Goal: Information Seeking & Learning: Learn about a topic

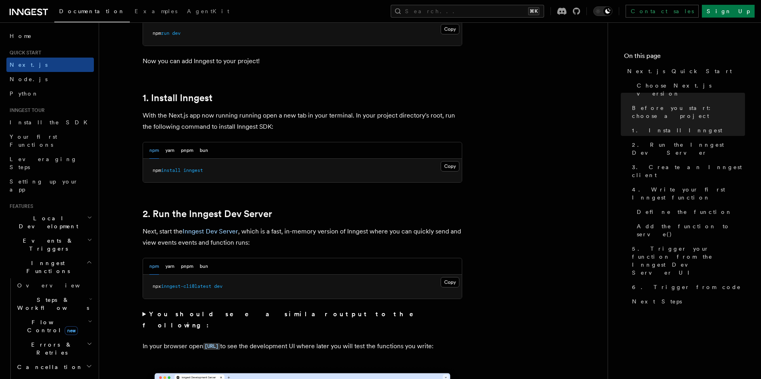
scroll to position [425, 0]
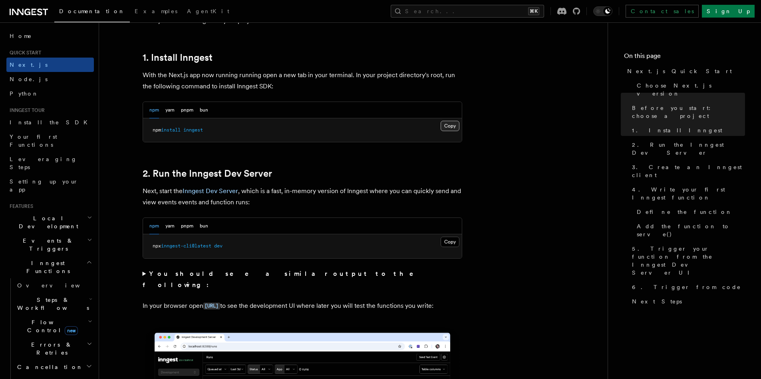
click at [449, 127] on button "Copy Copied" at bounding box center [449, 126] width 19 height 10
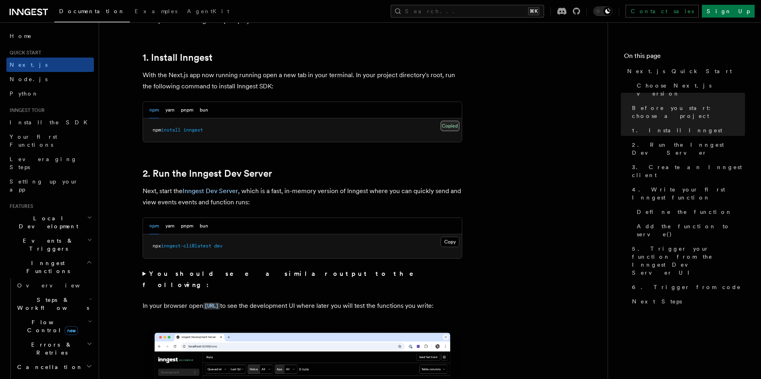
click at [453, 127] on button "Copy Copied" at bounding box center [449, 126] width 19 height 10
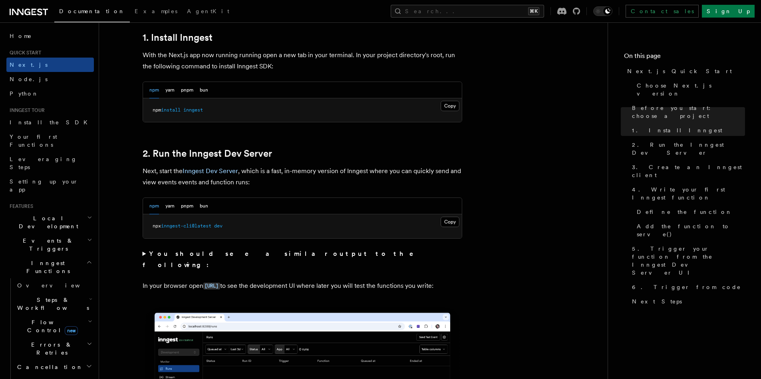
scroll to position [450, 0]
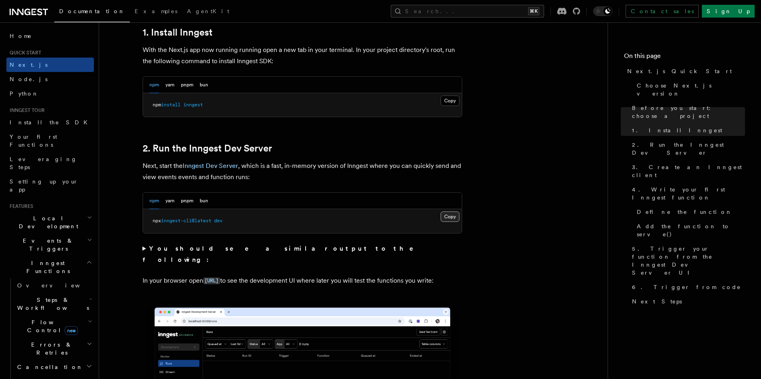
click at [450, 217] on button "Copy Copied" at bounding box center [449, 216] width 19 height 10
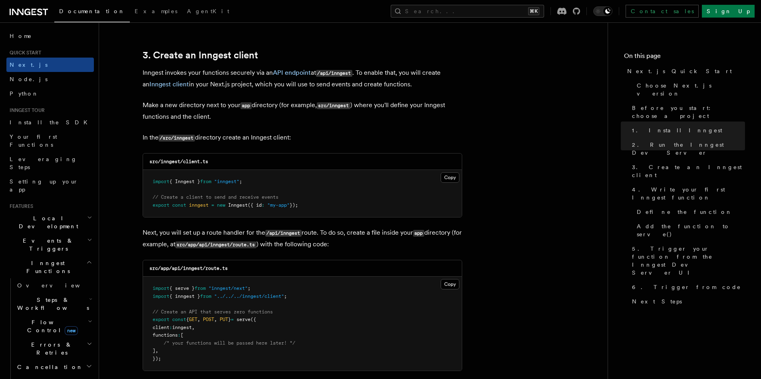
scroll to position [936, 0]
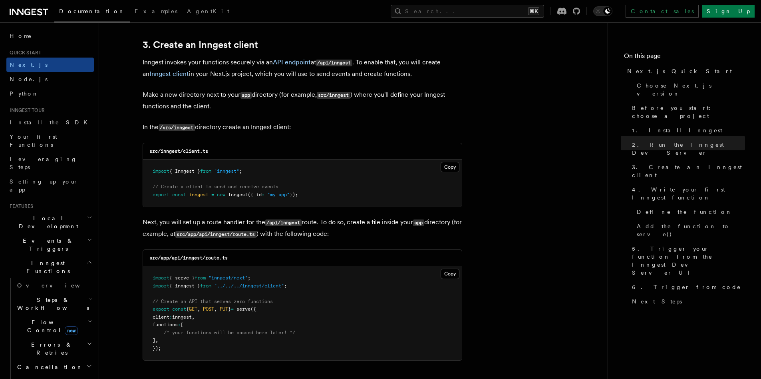
drag, startPoint x: 199, startPoint y: 64, endPoint x: 242, endPoint y: 63, distance: 42.7
click at [242, 63] on p "Inngest invokes your functions securely via an API endpoint at /api/inngest . T…" at bounding box center [302, 68] width 319 height 23
drag, startPoint x: 242, startPoint y: 63, endPoint x: 266, endPoint y: 63, distance: 24.4
click at [266, 63] on p "Inngest invokes your functions securely via an API endpoint at /api/inngest . T…" at bounding box center [302, 68] width 319 height 23
click at [241, 65] on p "Inngest invokes your functions securely via an API endpoint at /api/inngest . T…" at bounding box center [302, 68] width 319 height 23
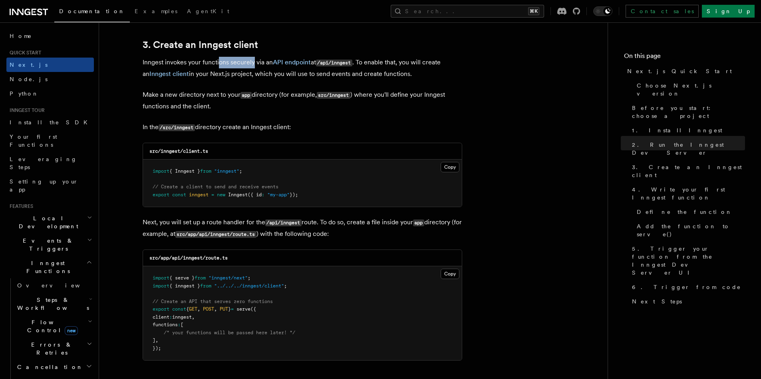
drag, startPoint x: 217, startPoint y: 63, endPoint x: 252, endPoint y: 63, distance: 34.7
click at [252, 63] on p "Inngest invokes your functions securely via an API endpoint at /api/inngest . T…" at bounding box center [302, 68] width 319 height 23
drag, startPoint x: 213, startPoint y: 62, endPoint x: 248, endPoint y: 62, distance: 34.7
click at [248, 62] on p "Inngest invokes your functions securely via an API endpoint at /api/inngest . T…" at bounding box center [302, 68] width 319 height 23
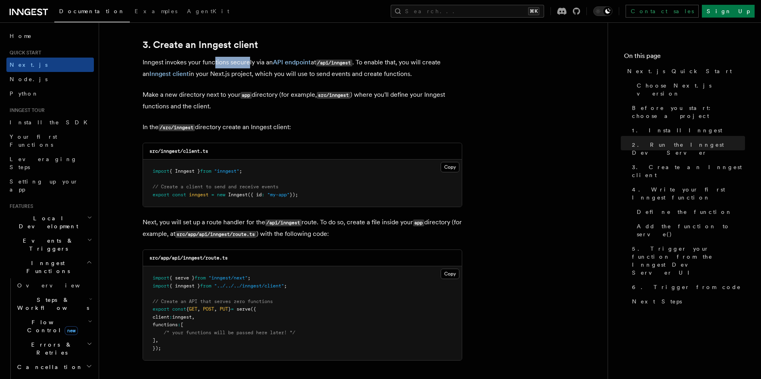
click at [248, 62] on p "Inngest invokes your functions securely via an API endpoint at /api/inngest . T…" at bounding box center [302, 68] width 319 height 23
drag, startPoint x: 319, startPoint y: 63, endPoint x: 353, endPoint y: 63, distance: 34.7
click at [352, 63] on code "/api/inngest" at bounding box center [334, 62] width 36 height 7
drag, startPoint x: 195, startPoint y: 63, endPoint x: 237, endPoint y: 62, distance: 41.9
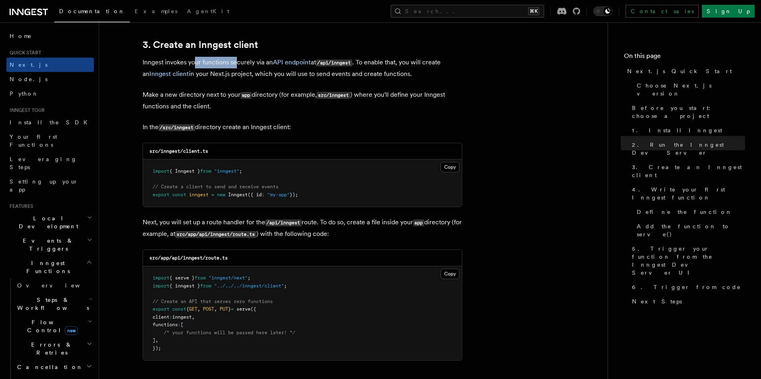
click at [237, 62] on p "Inngest invokes your functions securely via an API endpoint at /api/inngest . T…" at bounding box center [302, 68] width 319 height 23
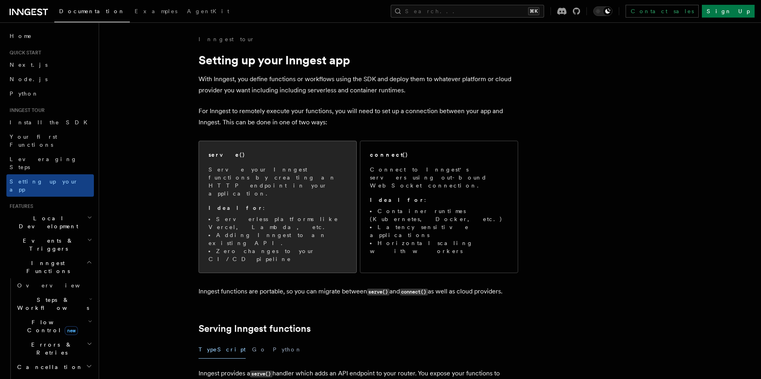
scroll to position [10, 0]
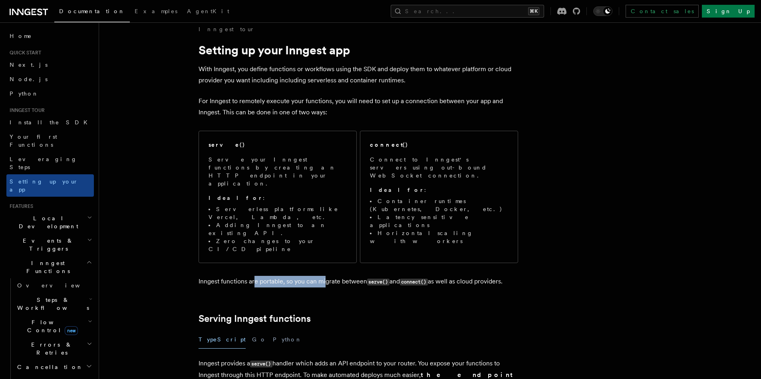
drag, startPoint x: 254, startPoint y: 242, endPoint x: 325, endPoint y: 242, distance: 70.7
click at [325, 276] on p "Inngest functions are portable, so you can migrate between serve() and connect(…" at bounding box center [357, 282] width 319 height 12
drag, startPoint x: 299, startPoint y: 242, endPoint x: 345, endPoint y: 242, distance: 45.9
click at [345, 276] on p "Inngest functions are portable, so you can migrate between serve() and connect(…" at bounding box center [357, 282] width 319 height 12
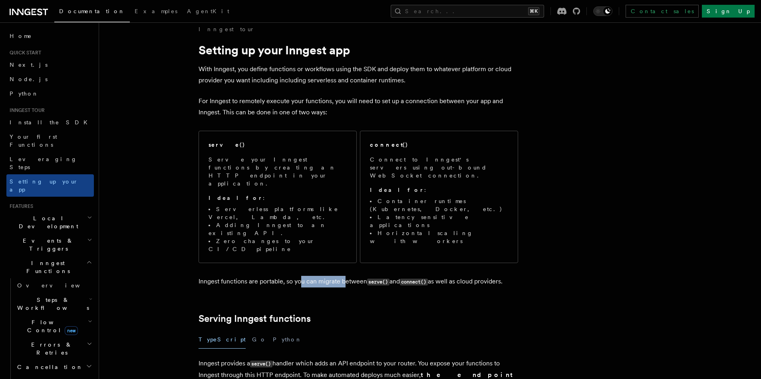
click at [345, 276] on p "Inngest functions are portable, so you can migrate between serve() and connect(…" at bounding box center [357, 282] width 319 height 12
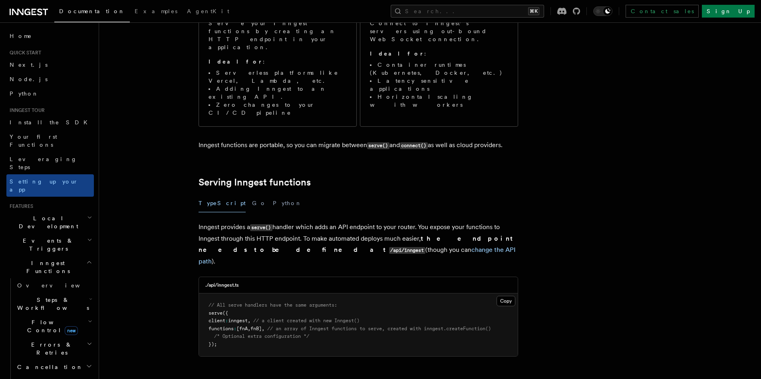
scroll to position [216, 0]
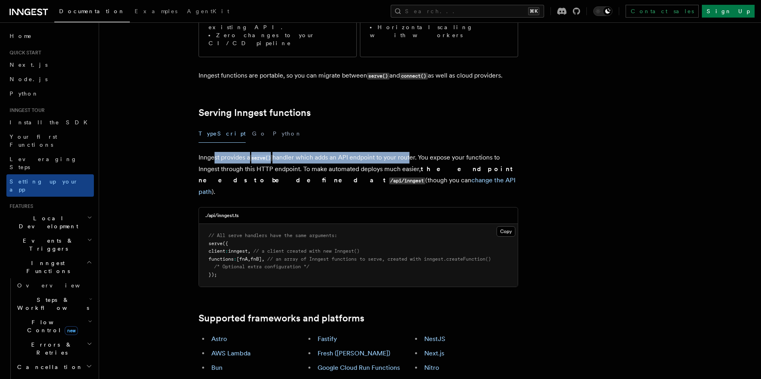
drag, startPoint x: 214, startPoint y: 119, endPoint x: 410, endPoint y: 119, distance: 195.2
click at [410, 152] on p "Inngest provides a serve() handler which adds an API endpoint to your router. Y…" at bounding box center [357, 175] width 319 height 46
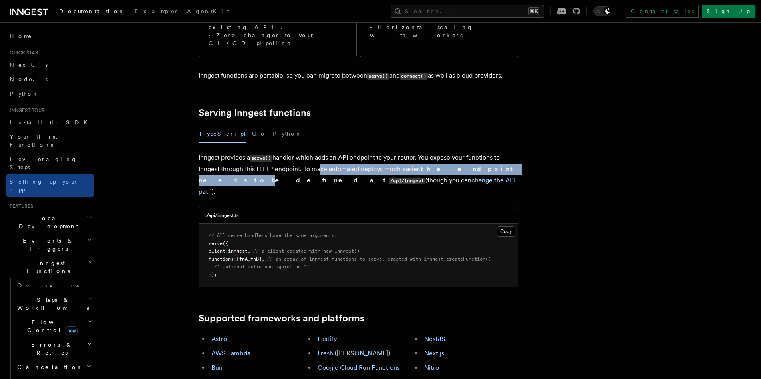
drag, startPoint x: 313, startPoint y: 130, endPoint x: 488, endPoint y: 129, distance: 174.5
click at [488, 152] on p "Inngest provides a serve() handler which adds an API endpoint to your router. Y…" at bounding box center [357, 175] width 319 height 46
click at [488, 165] on strong "the endpoint needs to be defined at /api/inngest" at bounding box center [356, 174] width 317 height 19
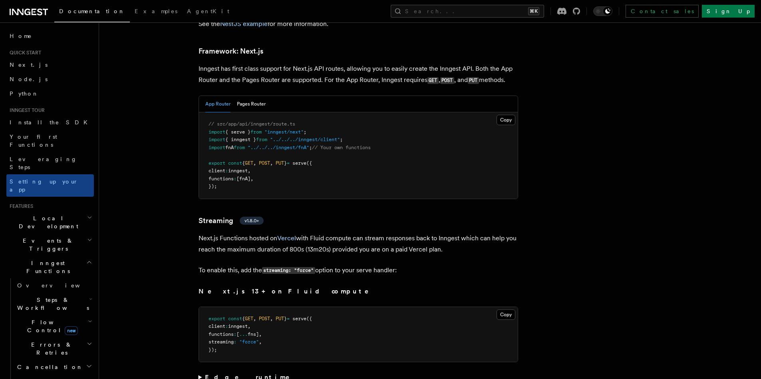
scroll to position [4939, 0]
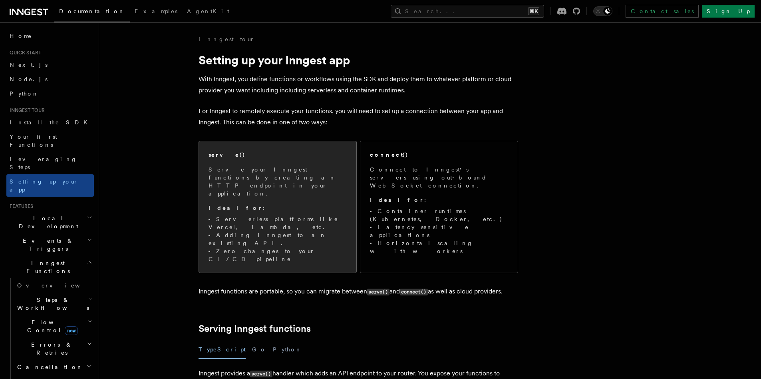
click at [276, 172] on p "Serve your Inngest functions by creating an HTTP endpoint in your application." at bounding box center [277, 181] width 138 height 32
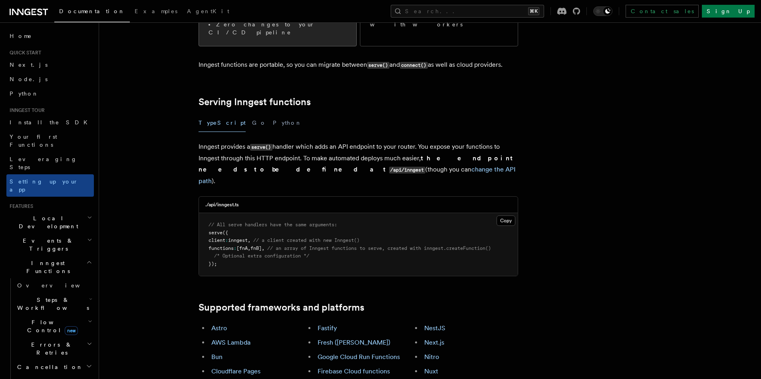
scroll to position [244, 0]
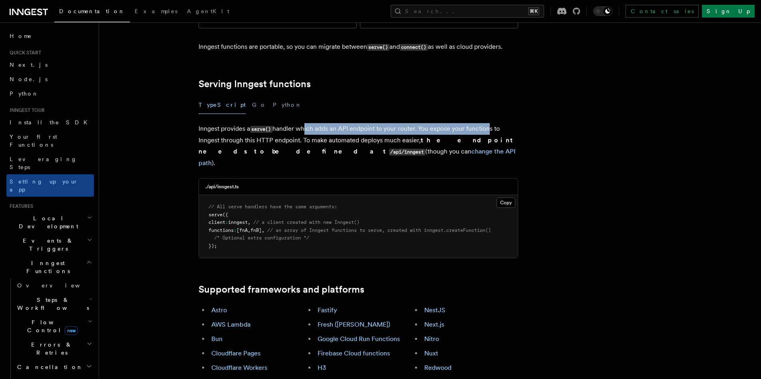
drag, startPoint x: 303, startPoint y: 90, endPoint x: 488, endPoint y: 88, distance: 185.7
click at [488, 123] on p "Inngest provides a serve() handler which adds an API endpoint to your router. Y…" at bounding box center [357, 146] width 319 height 46
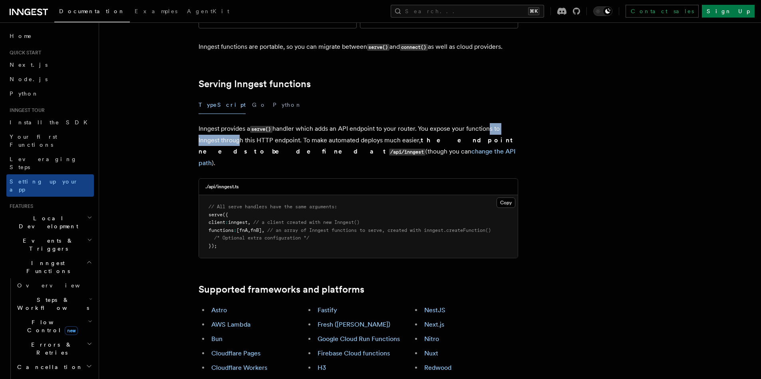
drag, startPoint x: 235, startPoint y: 99, endPoint x: 490, endPoint y: 94, distance: 254.8
click at [490, 123] on p "Inngest provides a serve() handler which adds an API endpoint to your router. Y…" at bounding box center [357, 146] width 319 height 46
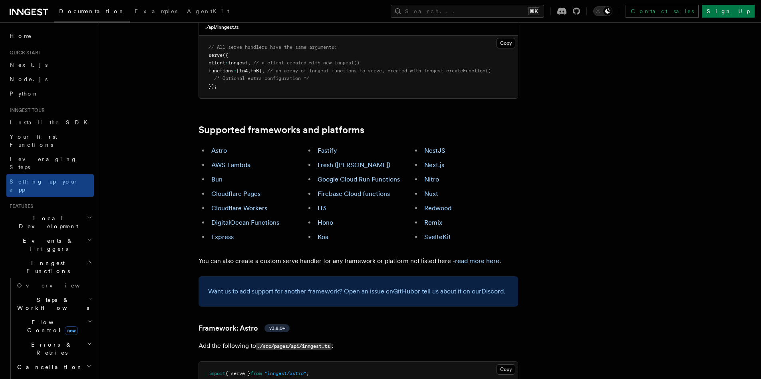
scroll to position [409, 0]
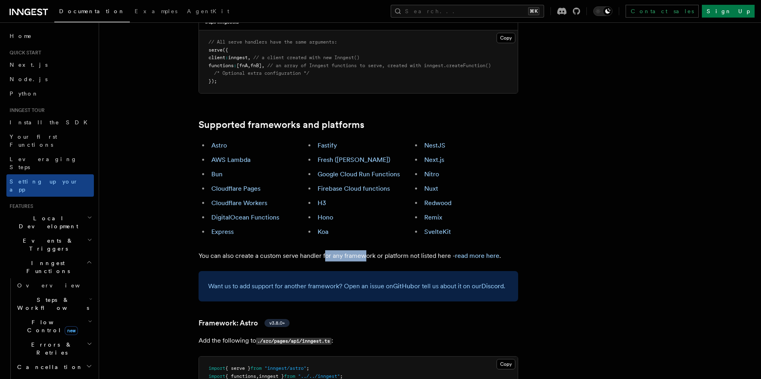
drag, startPoint x: 332, startPoint y: 212, endPoint x: 362, endPoint y: 212, distance: 29.9
click at [362, 250] on p "You can also create a custom serve handler for any framework or platform not li…" at bounding box center [357, 255] width 319 height 11
click at [478, 252] on link "read more here" at bounding box center [477, 256] width 44 height 8
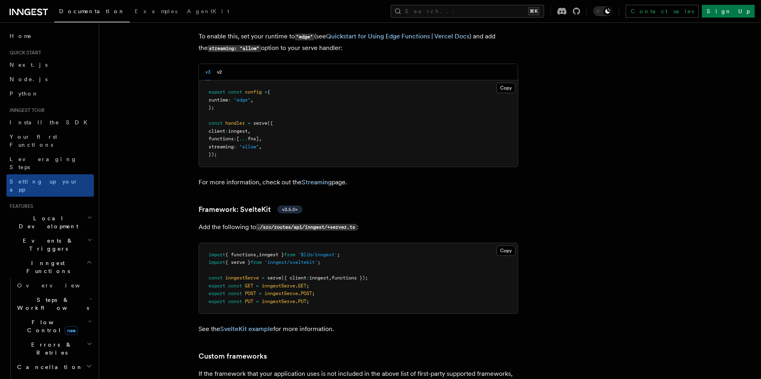
scroll to position [6390, 0]
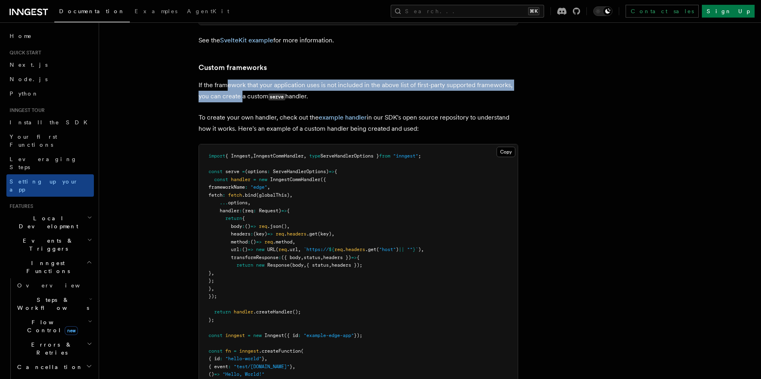
drag, startPoint x: 227, startPoint y: 62, endPoint x: 243, endPoint y: 72, distance: 18.8
click at [243, 79] on p "If the framework that your application uses is not included in the above list o…" at bounding box center [357, 90] width 319 height 23
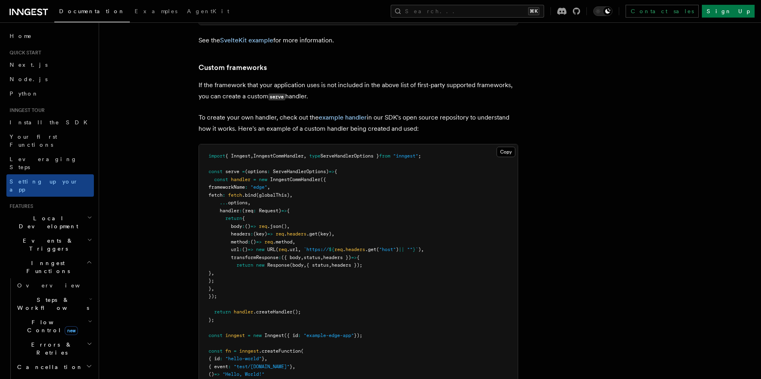
click at [247, 112] on p "To create your own handler, check out the example handler in our SDK's open sou…" at bounding box center [357, 123] width 319 height 22
drag, startPoint x: 256, startPoint y: 95, endPoint x: 305, endPoint y: 94, distance: 49.1
click at [305, 112] on p "To create your own handler, check out the example handler in our SDK's open sou…" at bounding box center [357, 123] width 319 height 22
drag, startPoint x: 405, startPoint y: 90, endPoint x: 453, endPoint y: 92, distance: 48.0
click at [453, 112] on p "To create your own handler, check out the example handler in our SDK's open sou…" at bounding box center [357, 123] width 319 height 22
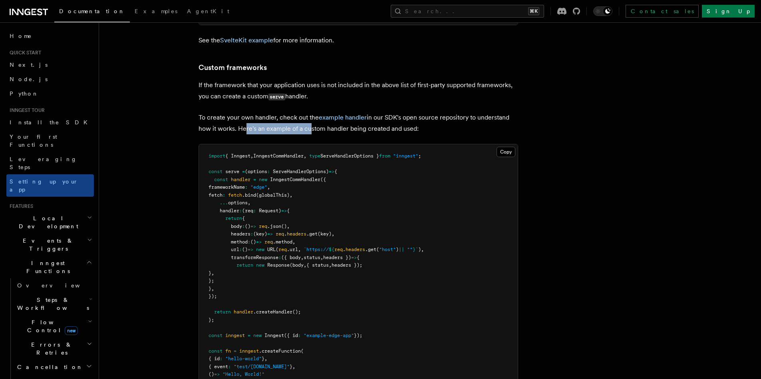
drag, startPoint x: 240, startPoint y: 105, endPoint x: 305, endPoint y: 105, distance: 64.3
click at [305, 112] on p "To create your own handler, check out the example handler in our SDK's open sou…" at bounding box center [357, 123] width 319 height 22
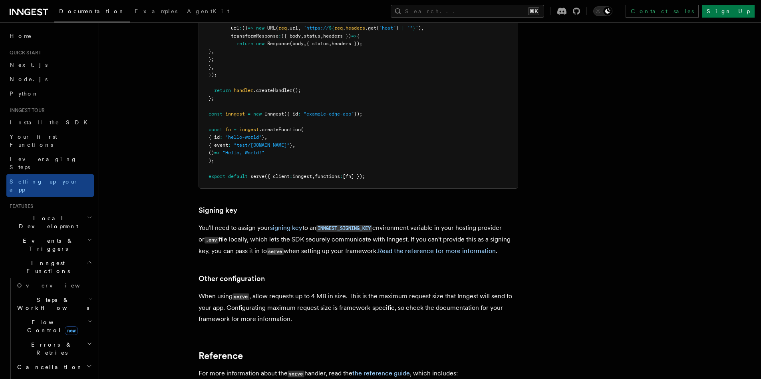
scroll to position [6653, 0]
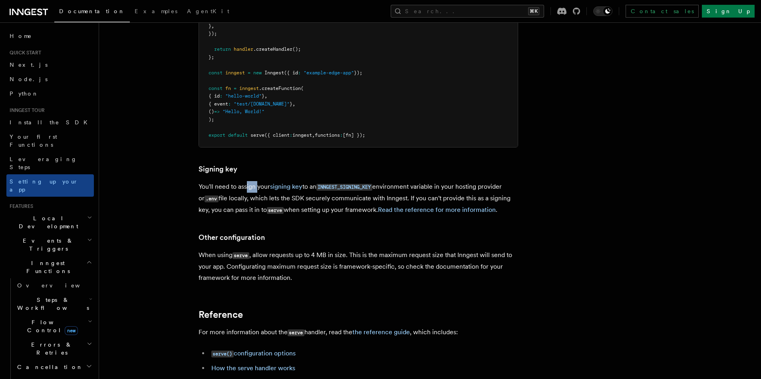
drag, startPoint x: 246, startPoint y: 164, endPoint x: 257, endPoint y: 164, distance: 10.8
click at [257, 181] on p "You'll need to assign your signing key to an INNGEST_SIGNING_KEY environment va…" at bounding box center [357, 198] width 319 height 35
drag, startPoint x: 393, startPoint y: 162, endPoint x: 474, endPoint y: 162, distance: 81.5
click at [474, 181] on p "You'll need to assign your signing key to an INNGEST_SIGNING_KEY environment va…" at bounding box center [357, 198] width 319 height 35
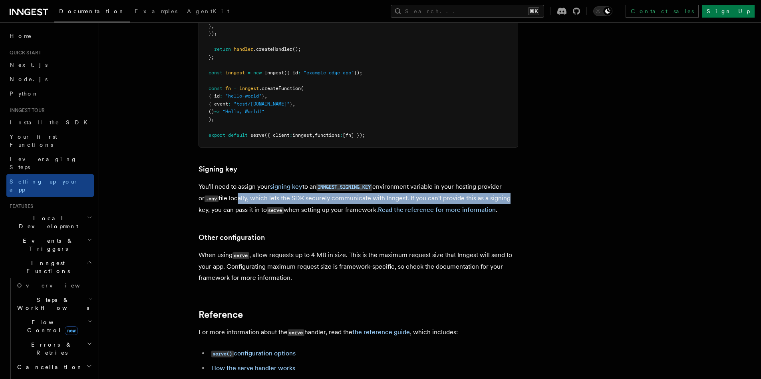
drag, startPoint x: 230, startPoint y: 175, endPoint x: 501, endPoint y: 172, distance: 270.3
click at [501, 181] on p "You'll need to assign your signing key to an INNGEST_SIGNING_KEY environment va…" at bounding box center [357, 198] width 319 height 35
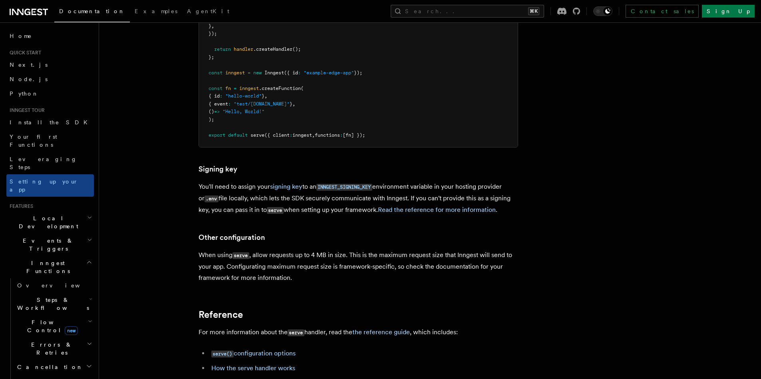
click at [299, 188] on p "You'll need to assign your signing key to an INNGEST_SIGNING_KEY environment va…" at bounding box center [357, 198] width 319 height 35
drag, startPoint x: 295, startPoint y: 187, endPoint x: 334, endPoint y: 186, distance: 39.1
click at [334, 186] on p "You'll need to assign your signing key to an INNGEST_SIGNING_KEY environment va…" at bounding box center [357, 198] width 319 height 35
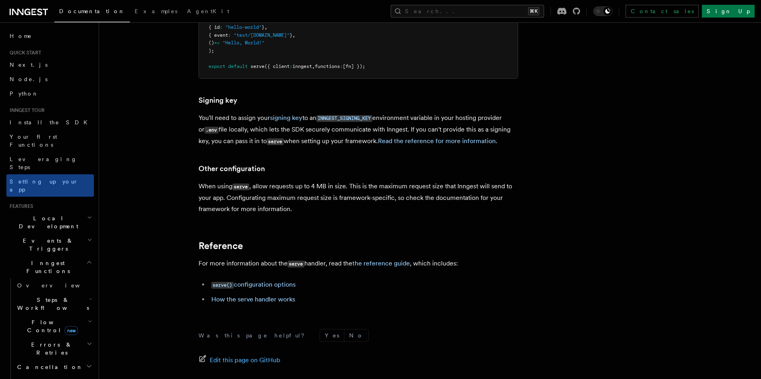
scroll to position [6778, 0]
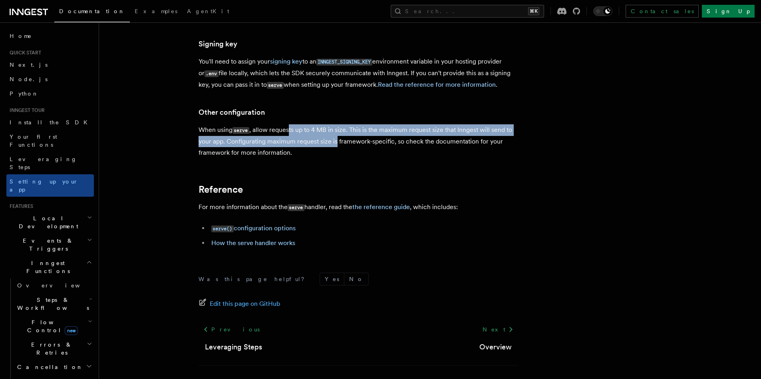
drag, startPoint x: 304, startPoint y: 108, endPoint x: 336, endPoint y: 119, distance: 33.3
click at [336, 124] on p "When using serve , allow requests up to 4 MB in size. This is the maximum reque…" at bounding box center [357, 141] width 319 height 34
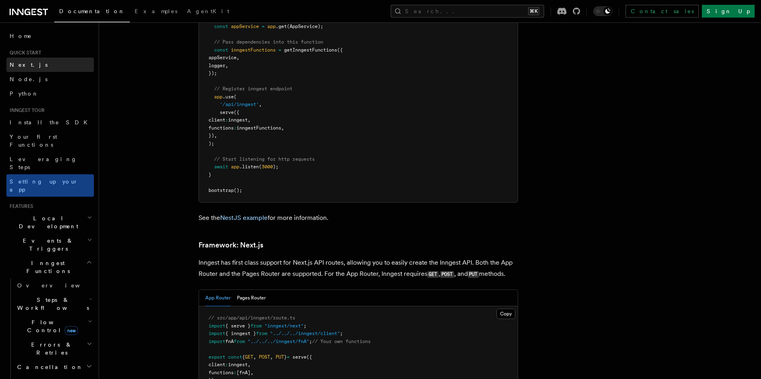
scroll to position [4698, 0]
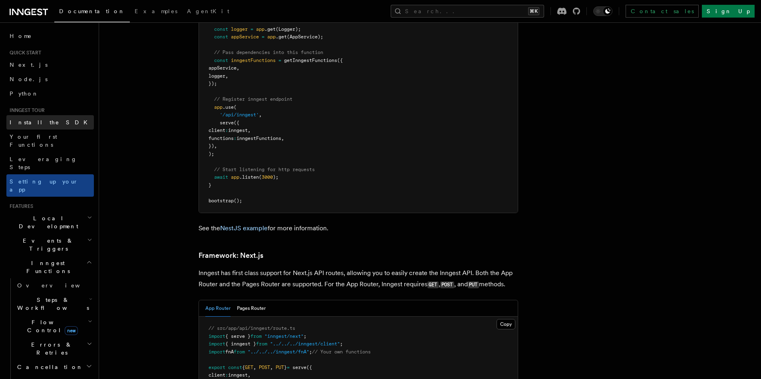
click at [39, 121] on span "Install the SDK" at bounding box center [51, 122] width 83 height 6
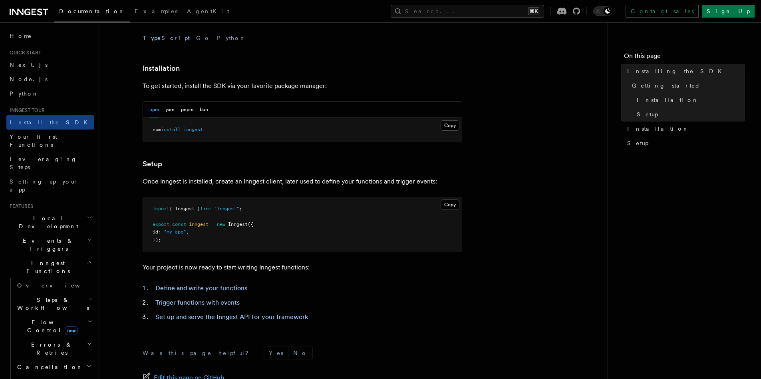
scroll to position [226, 0]
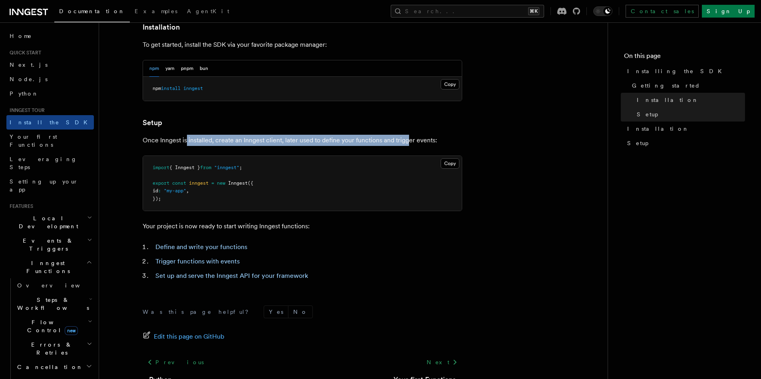
drag, startPoint x: 202, startPoint y: 142, endPoint x: 406, endPoint y: 138, distance: 203.7
click at [406, 138] on p "Once Inngest is installed, create an Inngest client, later used to define your …" at bounding box center [302, 140] width 319 height 11
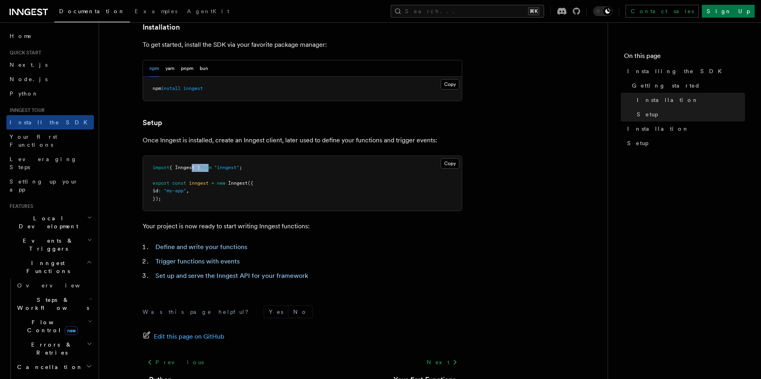
drag, startPoint x: 193, startPoint y: 167, endPoint x: 214, endPoint y: 167, distance: 21.6
click at [214, 167] on span "import { Inngest } from "inngest" ;" at bounding box center [197, 168] width 89 height 6
click at [211, 167] on span "from" at bounding box center [205, 168] width 11 height 6
click at [218, 247] on link "Define and write your functions" at bounding box center [201, 247] width 92 height 8
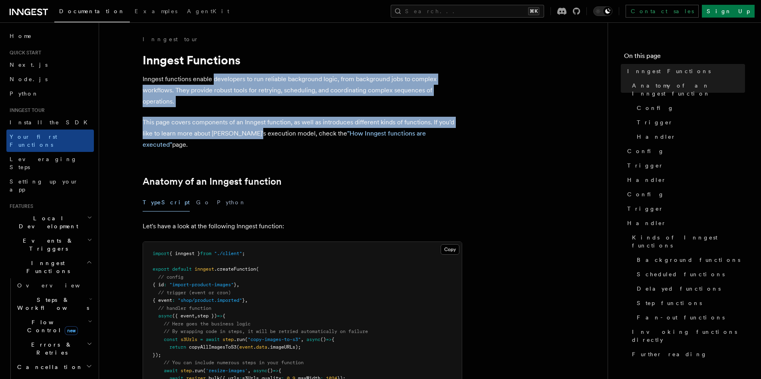
drag, startPoint x: 216, startPoint y: 79, endPoint x: 252, endPoint y: 132, distance: 64.2
click at [252, 132] on p "This page covers components of an Inngest function, as well as introduces diffe…" at bounding box center [302, 134] width 319 height 34
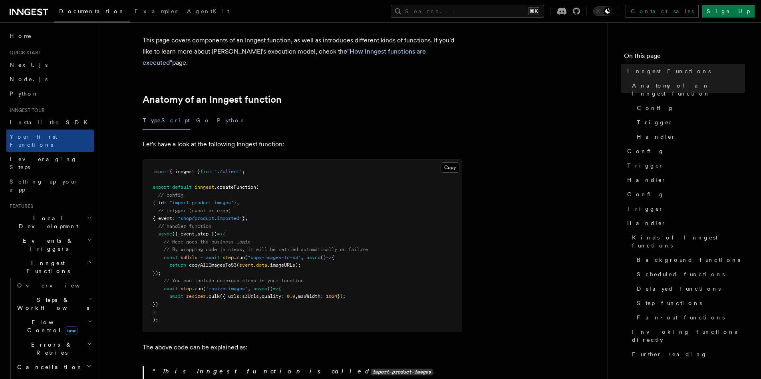
scroll to position [175, 0]
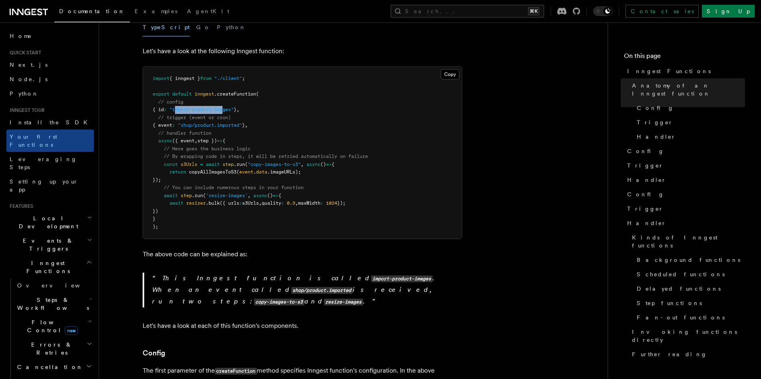
drag, startPoint x: 180, startPoint y: 100, endPoint x: 231, endPoint y: 101, distance: 51.5
click at [231, 107] on span ""import-product-images"" at bounding box center [201, 110] width 64 height 6
drag, startPoint x: 191, startPoint y: 113, endPoint x: 234, endPoint y: 114, distance: 42.7
click at [234, 122] on span ""shop/product.imported"" at bounding box center [210, 125] width 64 height 6
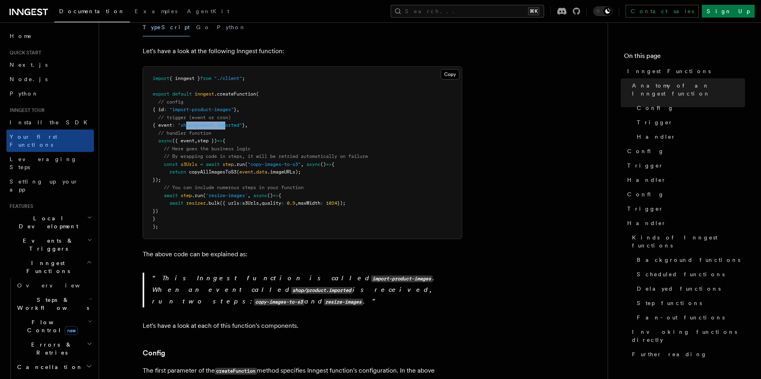
click at [234, 122] on span ""shop/product.imported"" at bounding box center [210, 125] width 64 height 6
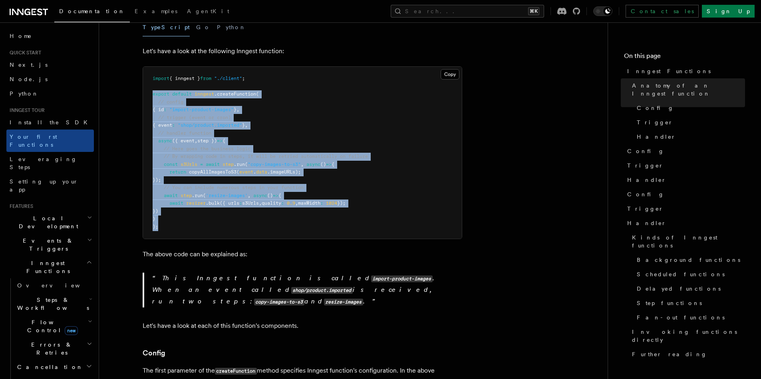
drag, startPoint x: 151, startPoint y: 85, endPoint x: 200, endPoint y: 215, distance: 139.5
click at [200, 215] on pre "import { inngest } from "./client" ; export default inngest .createFunction ( /…" at bounding box center [302, 153] width 319 height 172
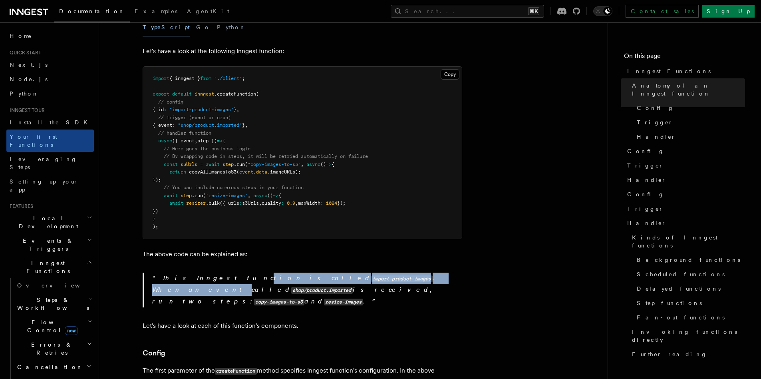
drag, startPoint x: 203, startPoint y: 266, endPoint x: 351, endPoint y: 268, distance: 147.7
click at [351, 272] on p "This Inngest function is called import-product-images . When an event called sh…" at bounding box center [307, 289] width 310 height 35
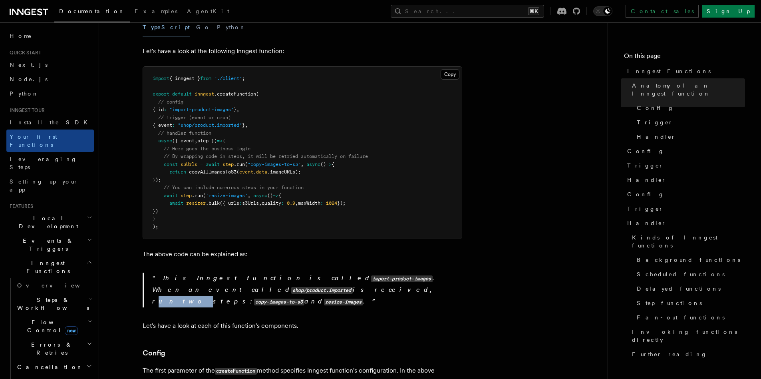
drag, startPoint x: 180, startPoint y: 280, endPoint x: 201, endPoint y: 278, distance: 21.3
click at [201, 278] on p "This Inngest function is called import-product-images . When an event called sh…" at bounding box center [307, 289] width 310 height 35
drag, startPoint x: 204, startPoint y: 278, endPoint x: 208, endPoint y: 278, distance: 4.8
click at [208, 278] on p "This Inngest function is called import-product-images . When an event called sh…" at bounding box center [307, 289] width 310 height 35
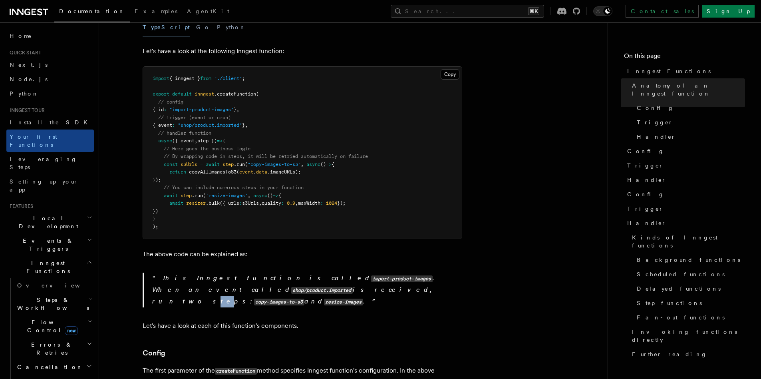
click at [208, 278] on p "This Inngest function is called import-product-images . When an event called sh…" at bounding box center [307, 289] width 310 height 35
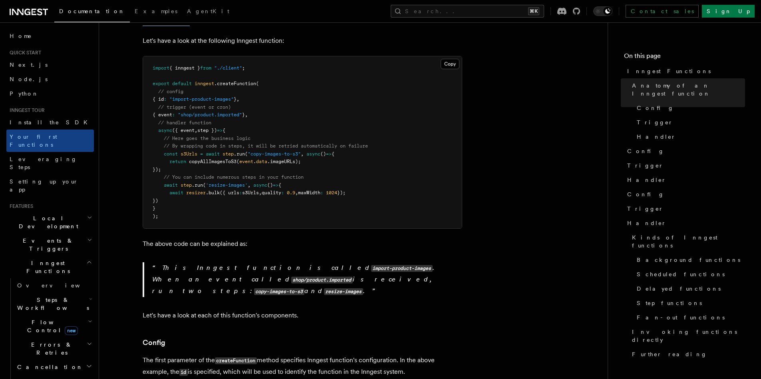
scroll to position [271, 0]
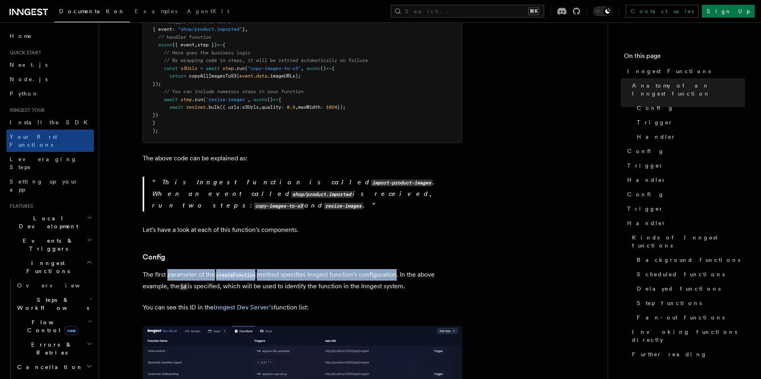
drag, startPoint x: 168, startPoint y: 248, endPoint x: 398, endPoint y: 251, distance: 230.4
click at [398, 269] on p "The first parameter of the createFunction method specifies Inngest function's c…" at bounding box center [302, 280] width 319 height 23
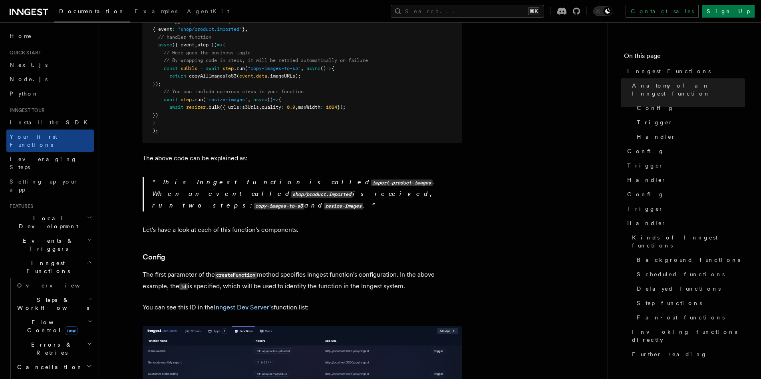
scroll to position [450, 0]
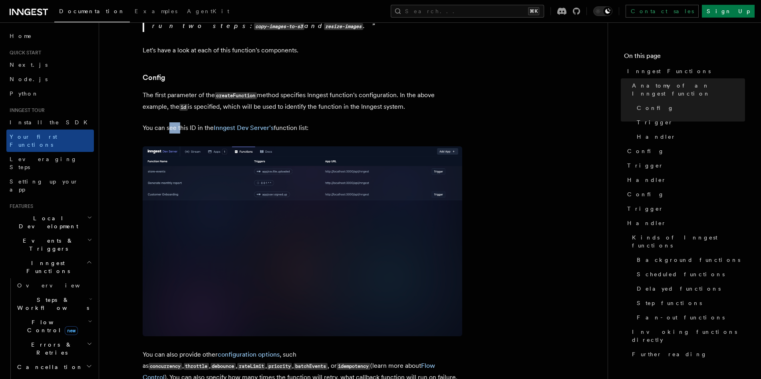
drag, startPoint x: 168, startPoint y: 107, endPoint x: 180, endPoint y: 107, distance: 12.8
click at [180, 122] on p "You can see this ID in the Inngest Dev Server's function list:" at bounding box center [302, 127] width 319 height 11
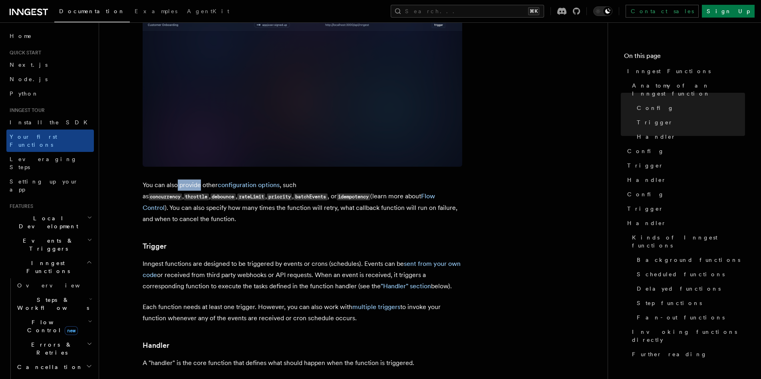
drag, startPoint x: 176, startPoint y: 164, endPoint x: 200, endPoint y: 163, distance: 24.4
click at [200, 179] on p "You can also provide other configuration options , such as concurrency , thrott…" at bounding box center [302, 201] width 319 height 45
drag, startPoint x: 174, startPoint y: 174, endPoint x: 248, endPoint y: 175, distance: 73.9
click at [248, 179] on p "You can also provide other configuration options , such as concurrency , thrott…" at bounding box center [302, 201] width 319 height 45
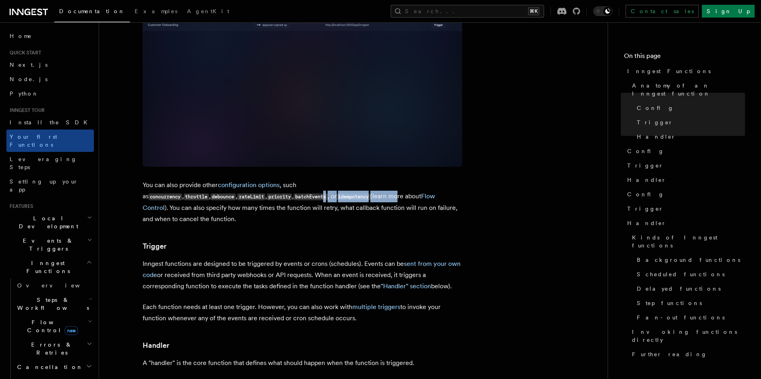
click at [248, 179] on p "You can also provide other configuration options , such as concurrency , thrott…" at bounding box center [302, 201] width 319 height 45
drag, startPoint x: 293, startPoint y: 185, endPoint x: 325, endPoint y: 185, distance: 32.3
click at [325, 185] on p "You can also provide other configuration options , such as concurrency , thrott…" at bounding box center [302, 201] width 319 height 45
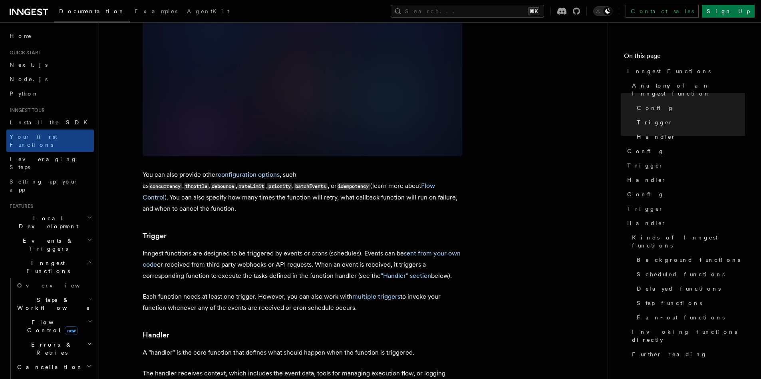
scroll to position [640, 0]
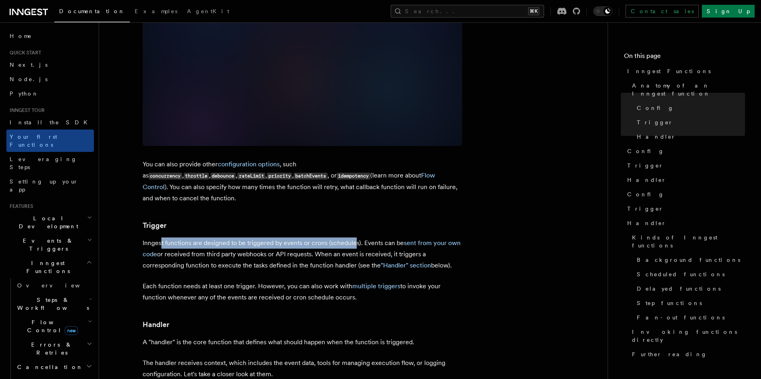
drag, startPoint x: 161, startPoint y: 208, endPoint x: 355, endPoint y: 207, distance: 193.7
click at [355, 237] on p "Inngest functions are designed to be triggered by events or crons (schedules). …" at bounding box center [302, 254] width 319 height 34
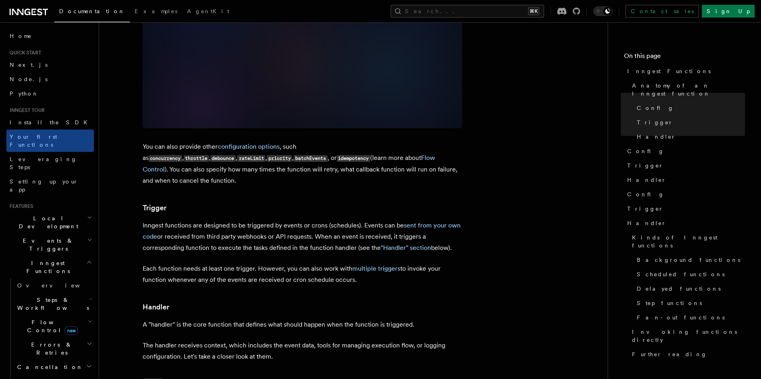
scroll to position [711, 0]
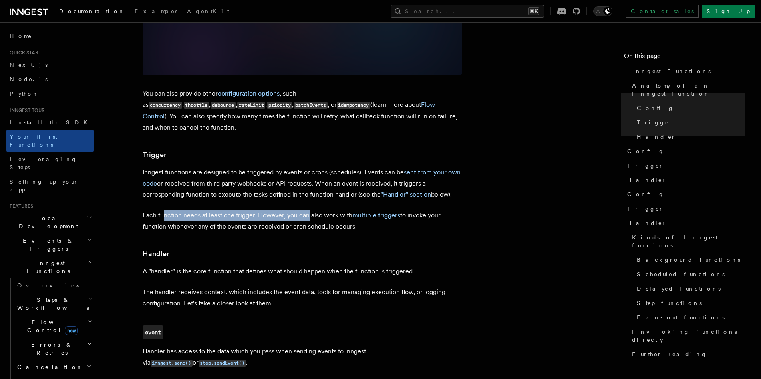
drag, startPoint x: 163, startPoint y: 180, endPoint x: 307, endPoint y: 180, distance: 143.3
click at [307, 210] on p "Each function needs at least one trigger. However, you can also work with multi…" at bounding box center [302, 221] width 319 height 22
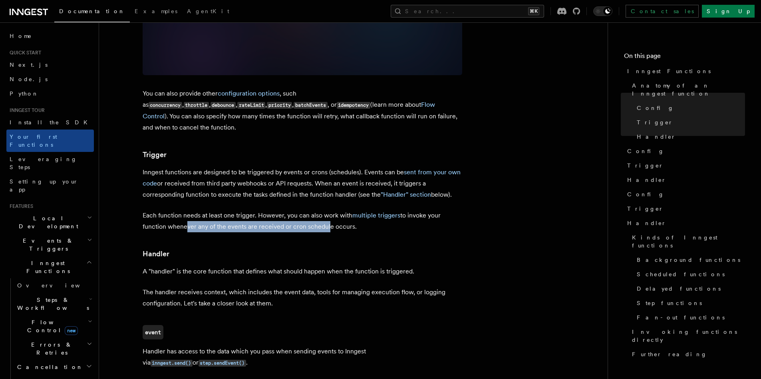
drag, startPoint x: 184, startPoint y: 190, endPoint x: 323, endPoint y: 192, distance: 139.4
click at [323, 210] on p "Each function needs at least one trigger. However, you can also work with multi…" at bounding box center [302, 221] width 319 height 22
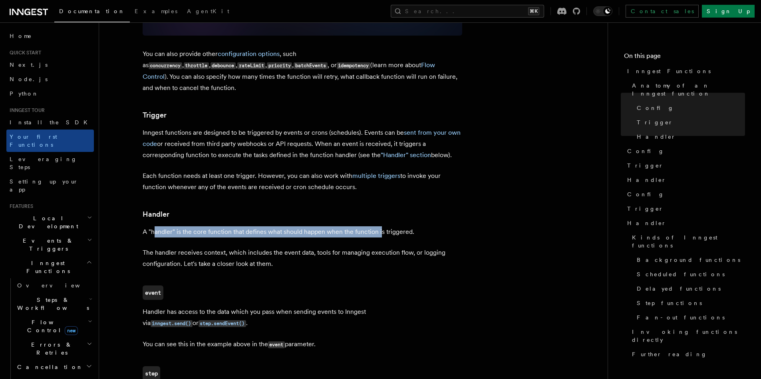
drag, startPoint x: 155, startPoint y: 197, endPoint x: 379, endPoint y: 196, distance: 224.0
click at [379, 226] on p "A "handler" is the core function that defines what should happen when the funct…" at bounding box center [302, 231] width 319 height 11
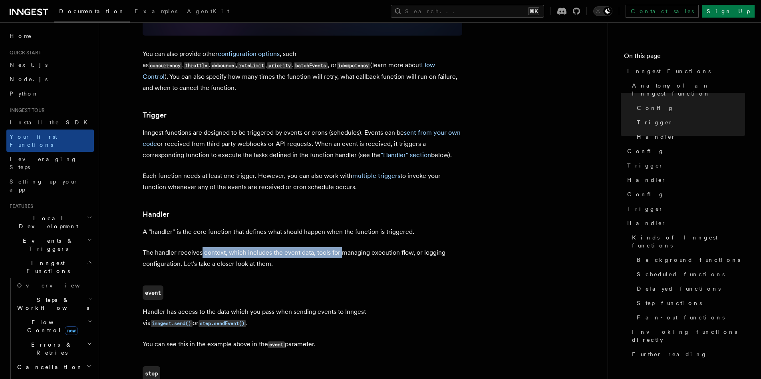
drag, startPoint x: 201, startPoint y: 220, endPoint x: 339, endPoint y: 221, distance: 138.2
click at [339, 247] on p "The handler receives context, which includes the event data, tools for managing…" at bounding box center [302, 258] width 319 height 22
click at [317, 247] on p "The handler receives context, which includes the event data, tools for managing…" at bounding box center [302, 258] width 319 height 22
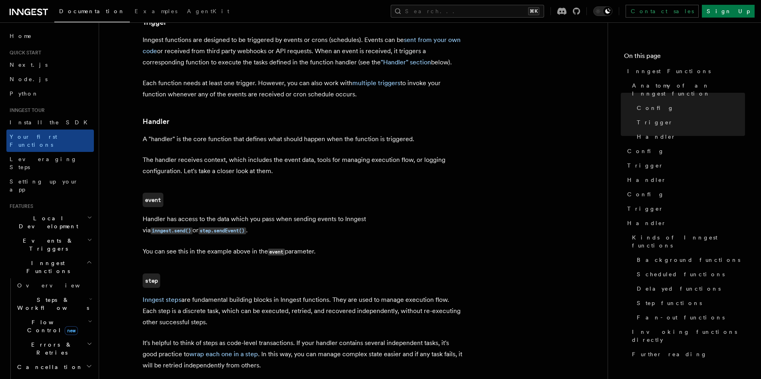
scroll to position [884, 0]
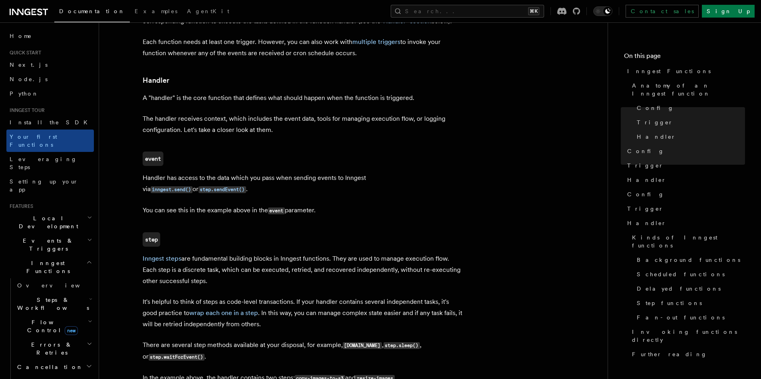
click at [238, 172] on p "Handler has access to the data which you pass when sending events to Inngest vi…" at bounding box center [302, 183] width 319 height 23
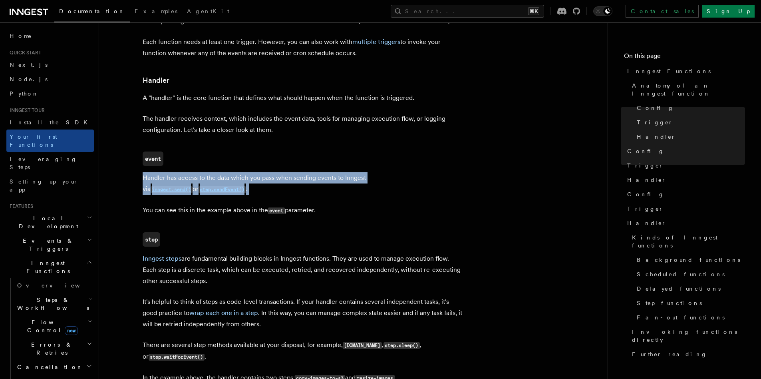
click at [238, 172] on p "Handler has access to the data which you pass when sending events to Inngest vi…" at bounding box center [302, 183] width 319 height 23
click at [275, 172] on p "Handler has access to the data which you pass when sending events to Inngest vi…" at bounding box center [302, 183] width 319 height 23
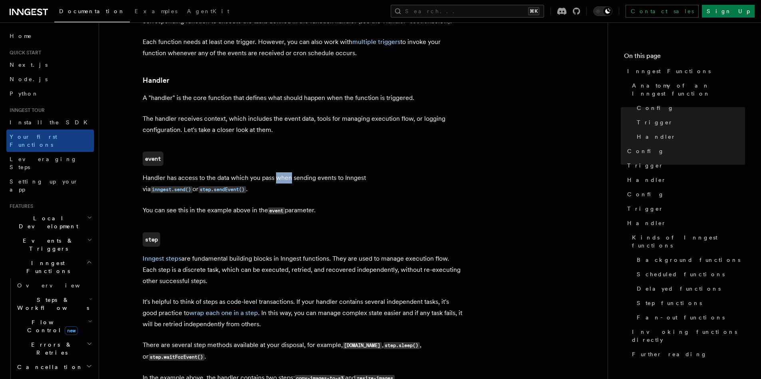
click at [275, 172] on p "Handler has access to the data which you pass when sending events to Inngest vi…" at bounding box center [302, 183] width 319 height 23
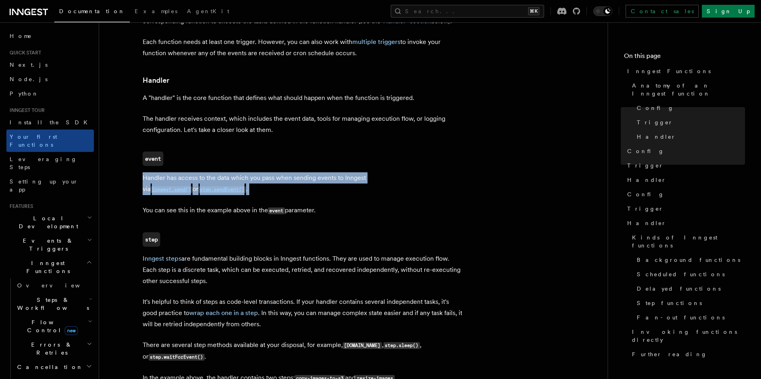
click at [275, 172] on p "Handler has access to the data which you pass when sending events to Inngest vi…" at bounding box center [302, 183] width 319 height 23
click at [218, 172] on p "Handler has access to the data which you pass when sending events to Inngest vi…" at bounding box center [302, 183] width 319 height 23
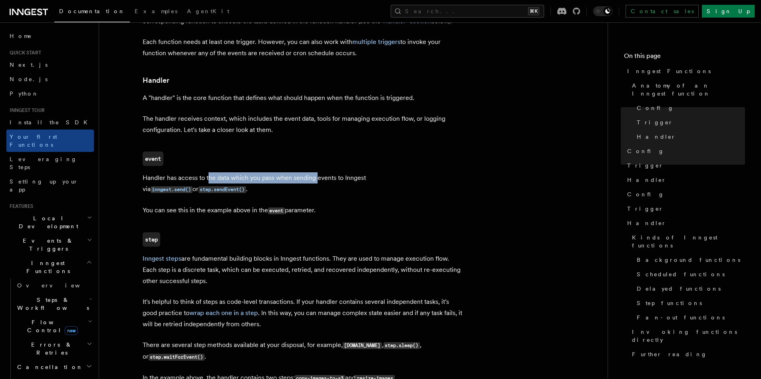
drag, startPoint x: 216, startPoint y: 144, endPoint x: 317, endPoint y: 149, distance: 101.1
click at [317, 172] on p "Handler has access to the data which you pass when sending events to Inngest vi…" at bounding box center [302, 183] width 319 height 23
drag, startPoint x: 192, startPoint y: 179, endPoint x: 251, endPoint y: 176, distance: 59.2
click at [251, 204] on p "You can see this in the example above in the event parameter." at bounding box center [302, 210] width 319 height 12
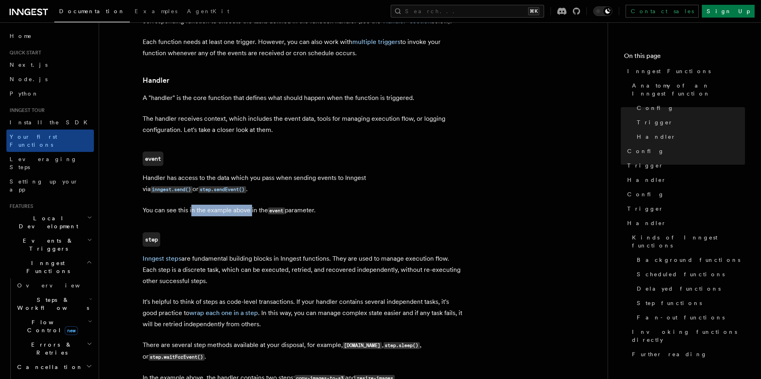
click at [251, 204] on p "You can see this in the example above in the event parameter." at bounding box center [302, 210] width 319 height 12
click at [227, 204] on p "You can see this in the example above in the event parameter." at bounding box center [302, 210] width 319 height 12
click at [250, 172] on p "Handler has access to the data which you pass when sending events to Inngest vi…" at bounding box center [302, 183] width 319 height 23
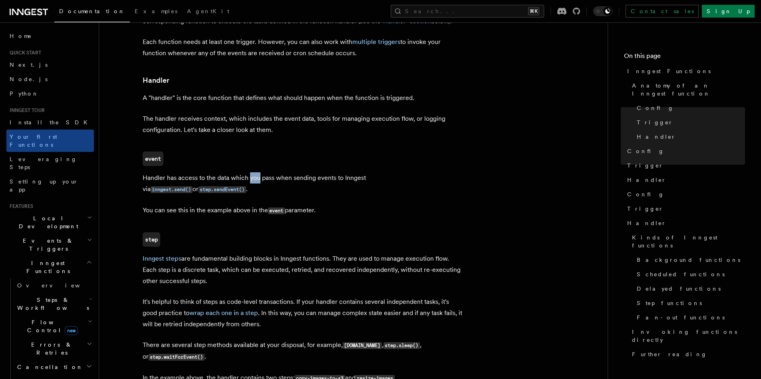
click at [250, 172] on p "Handler has access to the data which you pass when sending events to Inngest vi…" at bounding box center [302, 183] width 319 height 23
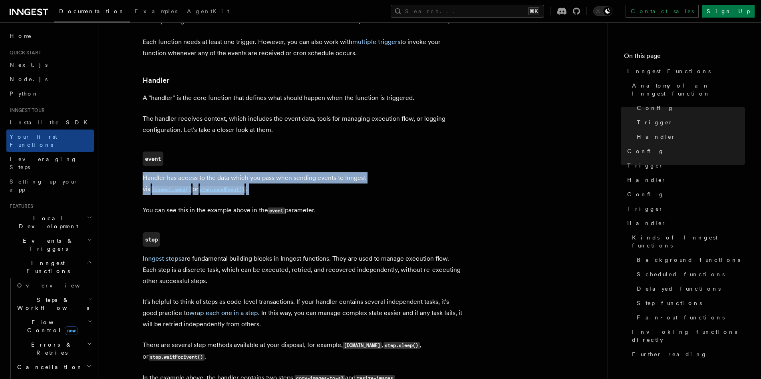
click at [250, 172] on p "Handler has access to the data which you pass when sending events to Inngest vi…" at bounding box center [302, 183] width 319 height 23
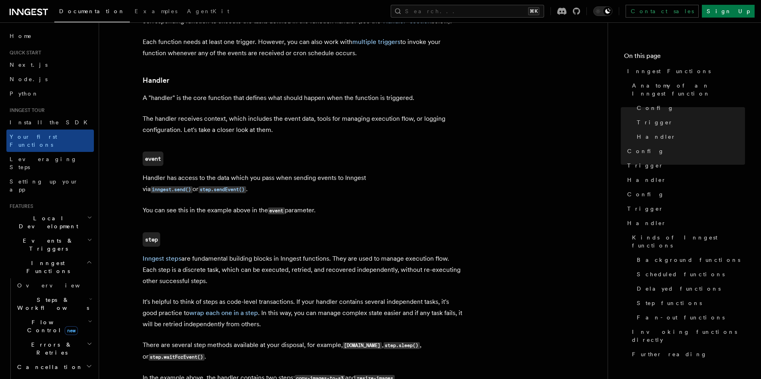
click at [227, 204] on p "You can see this in the example above in the event parameter." at bounding box center [302, 210] width 319 height 12
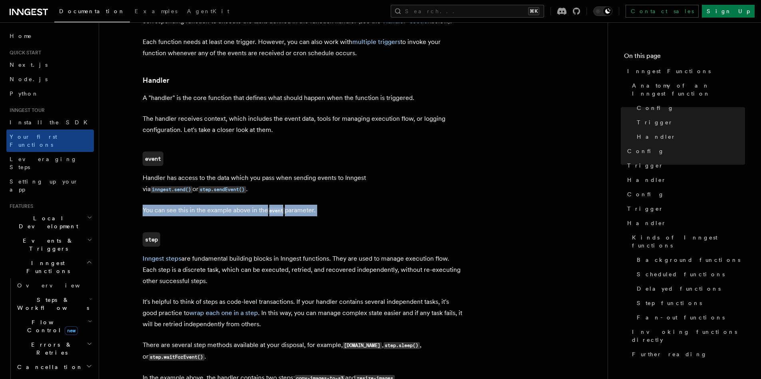
click at [227, 204] on p "You can see this in the example above in the event parameter." at bounding box center [302, 210] width 319 height 12
click at [231, 204] on p "You can see this in the example above in the event parameter." at bounding box center [302, 210] width 319 height 12
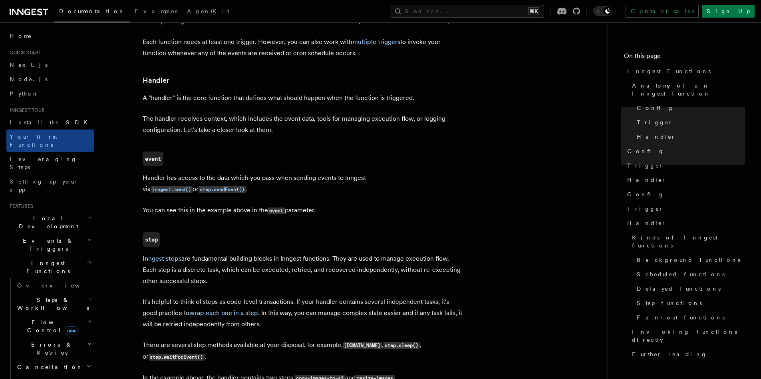
click at [232, 204] on p "You can see this in the example above in the event parameter." at bounding box center [302, 210] width 319 height 12
click at [233, 204] on p "You can see this in the example above in the event parameter." at bounding box center [302, 210] width 319 height 12
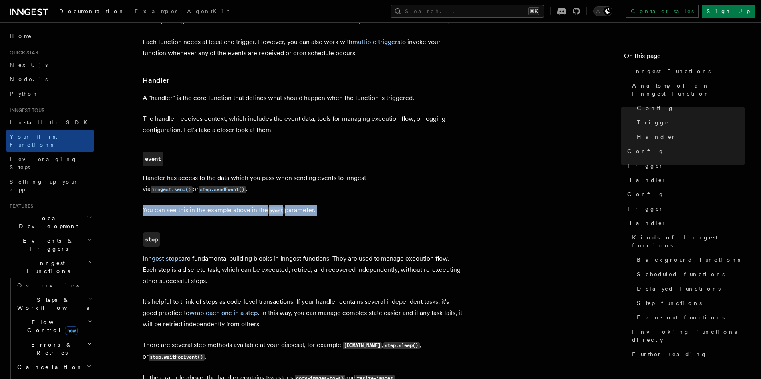
click at [233, 204] on p "You can see this in the example above in the event parameter." at bounding box center [302, 210] width 319 height 12
click at [235, 204] on p "You can see this in the example above in the event parameter." at bounding box center [302, 210] width 319 height 12
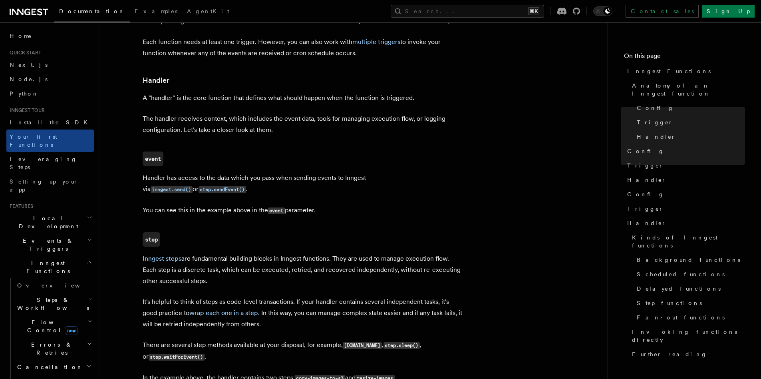
scroll to position [1017, 0]
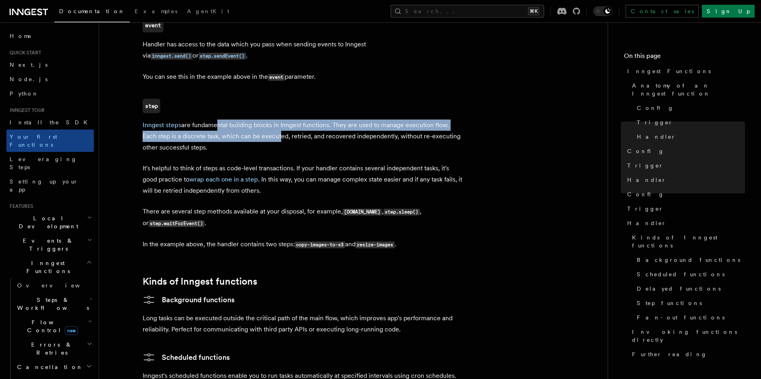
drag, startPoint x: 212, startPoint y: 93, endPoint x: 276, endPoint y: 105, distance: 65.1
click at [276, 119] on p "Inngest steps are fundamental building blocks in Inngest functions. They are us…" at bounding box center [302, 136] width 319 height 34
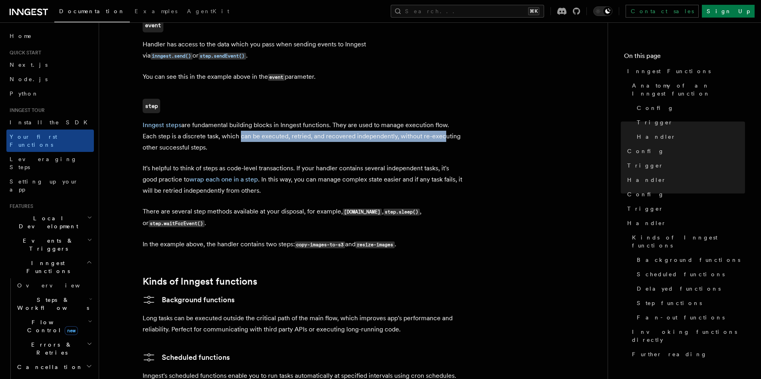
drag, startPoint x: 239, startPoint y: 105, endPoint x: 439, endPoint y: 107, distance: 200.0
click at [439, 119] on p "Inngest steps are fundamental building blocks in Inngest functions. They are us…" at bounding box center [302, 136] width 319 height 34
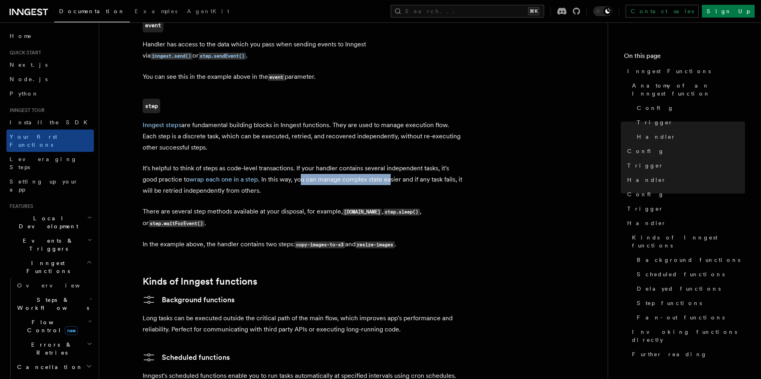
drag, startPoint x: 303, startPoint y: 145, endPoint x: 391, endPoint y: 147, distance: 88.3
click at [391, 163] on p "It's helpful to think of steps as code-level transactions. If your handler cont…" at bounding box center [302, 180] width 319 height 34
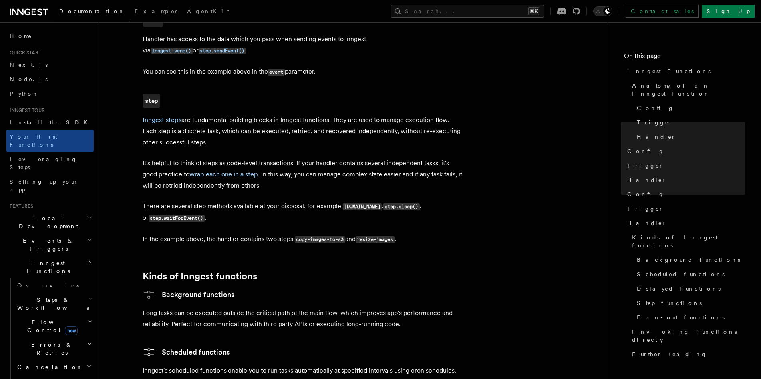
scroll to position [1028, 0]
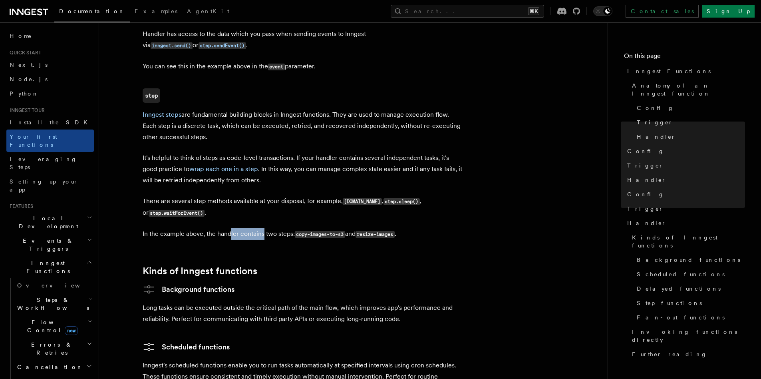
drag, startPoint x: 234, startPoint y: 201, endPoint x: 262, endPoint y: 201, distance: 27.9
click at [262, 228] on p "In the example above, the handler contains two steps: copy-images-to-s3 and res…" at bounding box center [302, 234] width 319 height 12
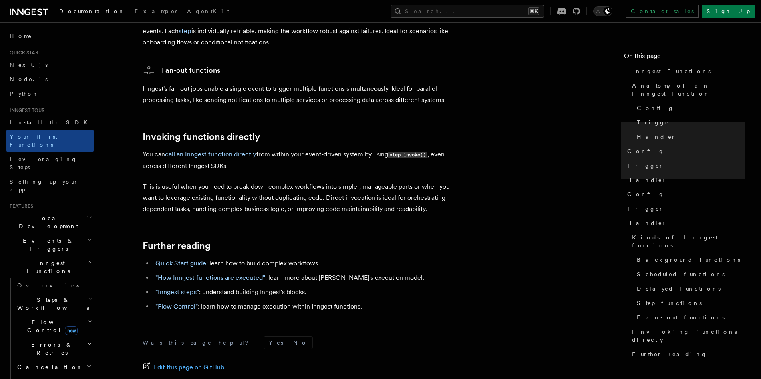
scroll to position [1578, 0]
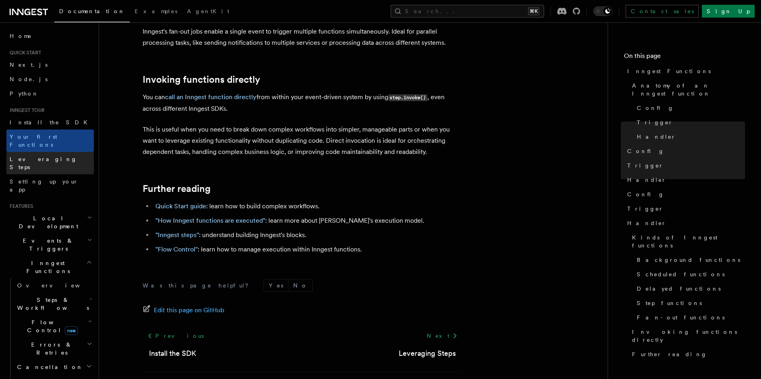
click at [50, 155] on span "Leveraging Steps" at bounding box center [52, 163] width 84 height 16
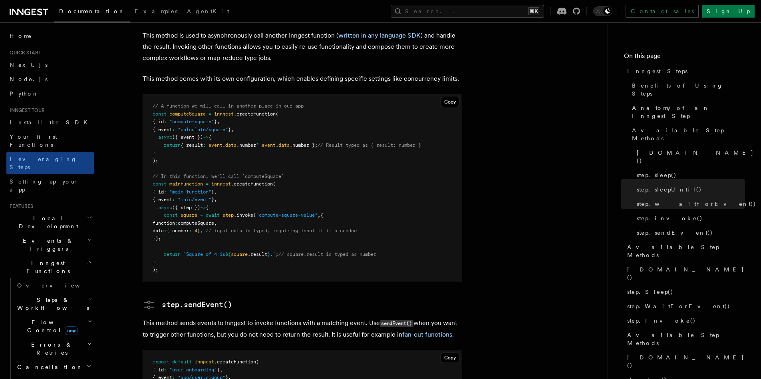
scroll to position [1728, 0]
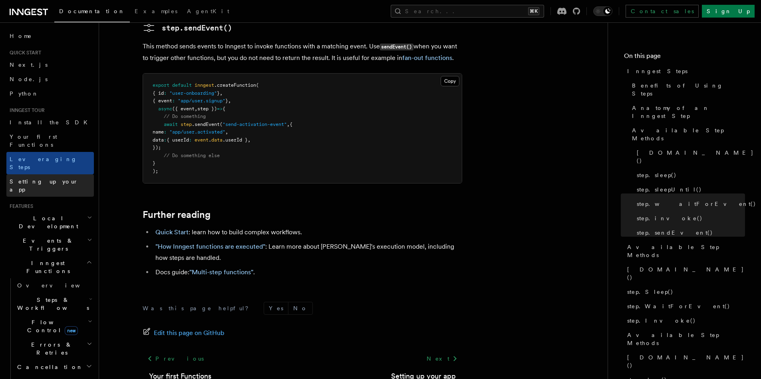
click at [48, 178] on span "Setting up your app" at bounding box center [44, 185] width 69 height 14
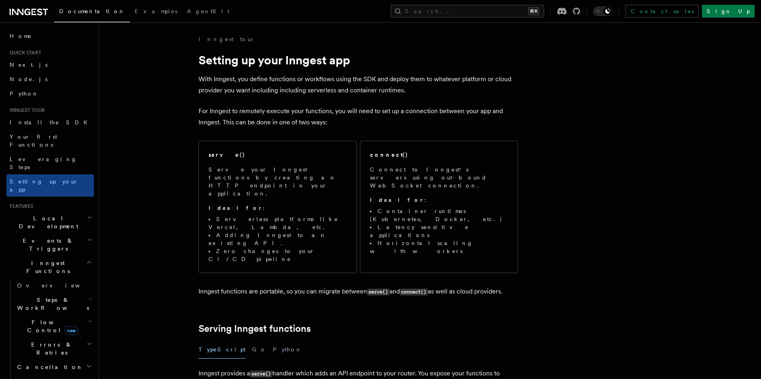
click at [302, 111] on p "For Inngest to remotely execute your functions, you will need to set up a conne…" at bounding box center [357, 116] width 319 height 22
